Goal: Find specific page/section: Find specific page/section

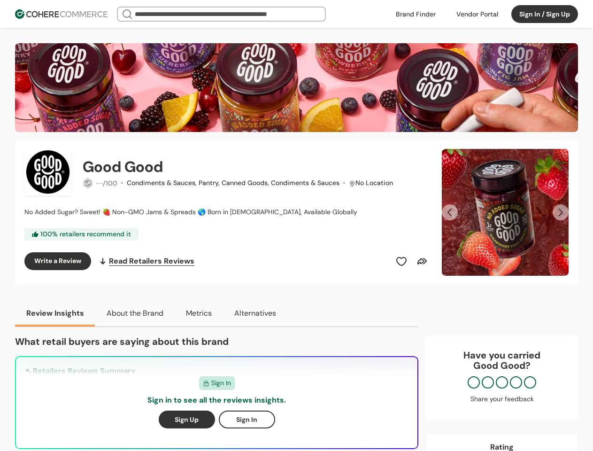
click at [296, 225] on div "Good Good -- /100 · Condiments & Sauces, Pantry, Canned Goods, Condiments & Sau…" at bounding box center [227, 212] width 406 height 127
click at [477, 14] on div at bounding box center [477, 14] width 53 height 14
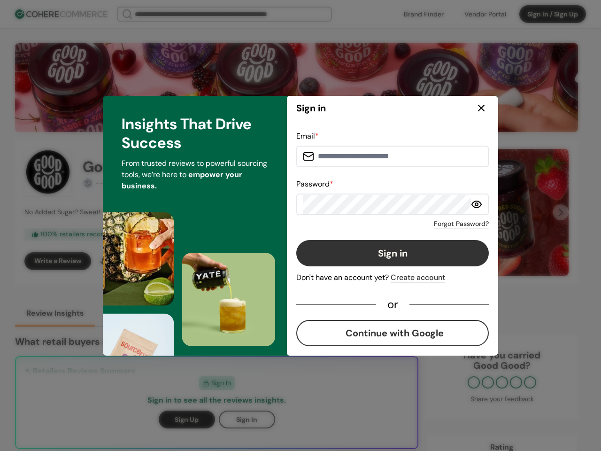
click at [402, 261] on button "Sign in" at bounding box center [392, 253] width 193 height 26
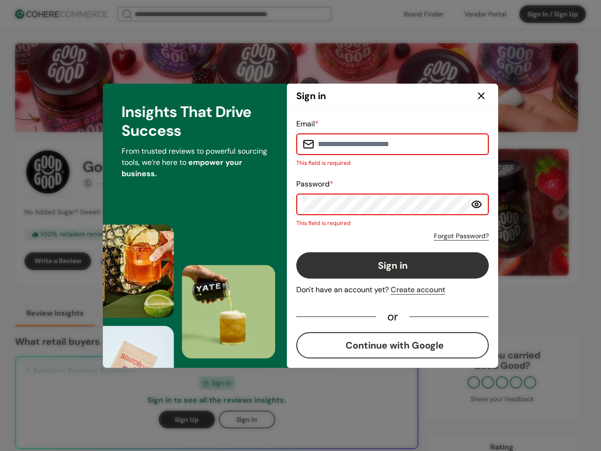
click at [422, 261] on button "Sign in" at bounding box center [392, 265] width 193 height 26
